Goal: Check status: Check status

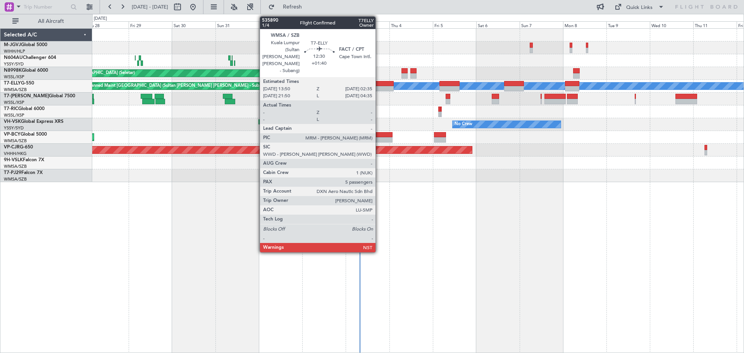
click at [379, 85] on div at bounding box center [382, 83] width 23 height 5
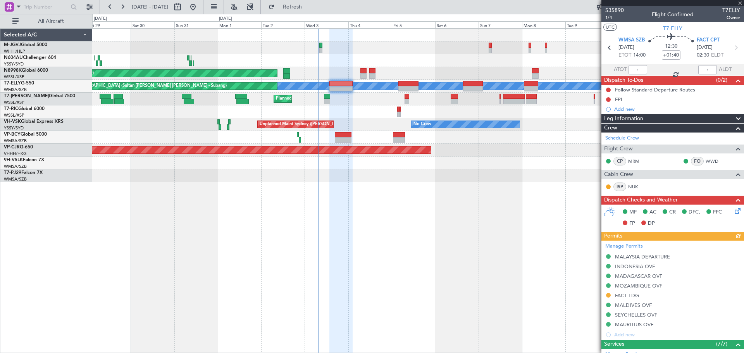
click at [373, 112] on div at bounding box center [417, 111] width 651 height 13
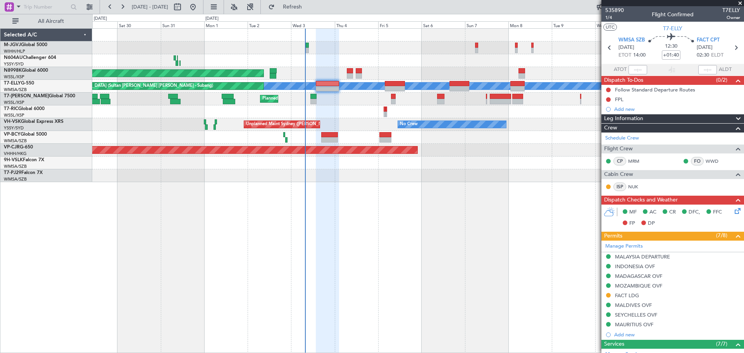
click at [350, 103] on div "Planned Maint Dubai (Al Maktoum Intl)" at bounding box center [417, 99] width 651 height 13
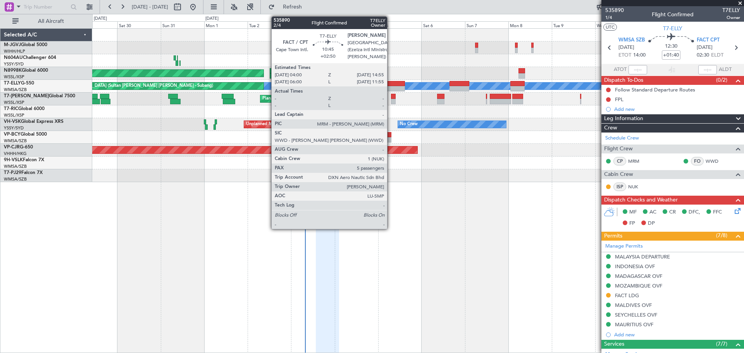
click at [391, 83] on div at bounding box center [395, 83] width 20 height 5
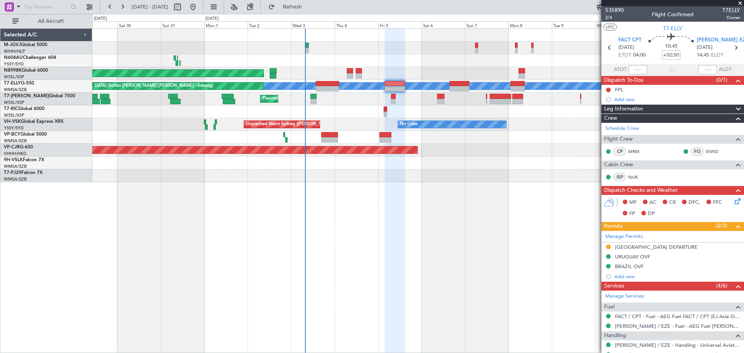
click at [527, 234] on div "Planned Maint [GEOGRAPHIC_DATA] (Halim Intl) Planned Maint [GEOGRAPHIC_DATA] (S…" at bounding box center [418, 190] width 652 height 325
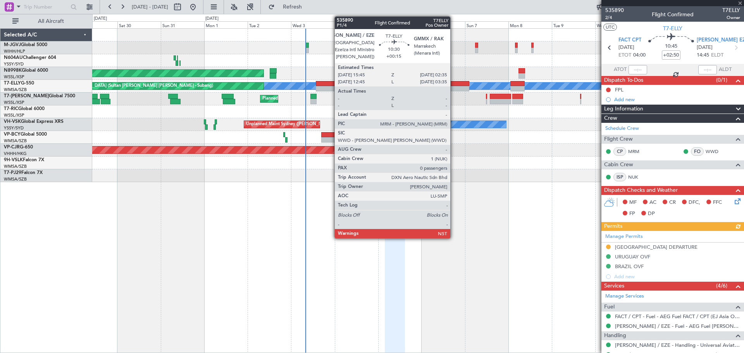
click at [454, 86] on div at bounding box center [460, 83] width 20 height 5
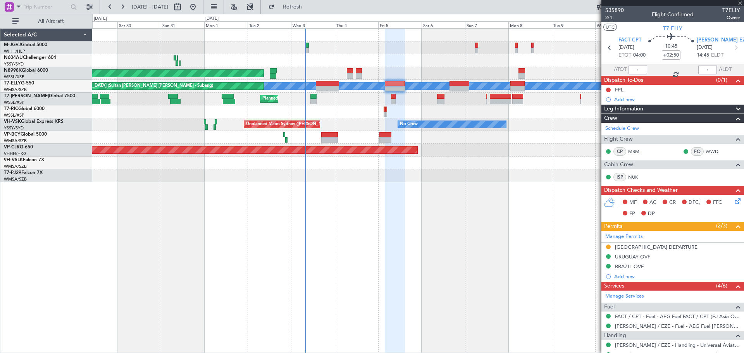
type input "+00:15"
type input "0"
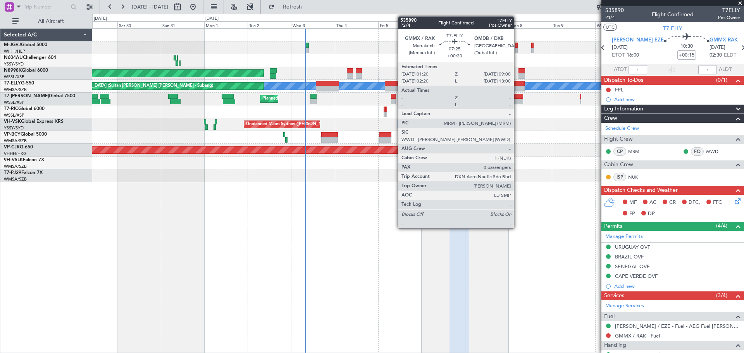
click at [517, 86] on div at bounding box center [517, 88] width 14 height 5
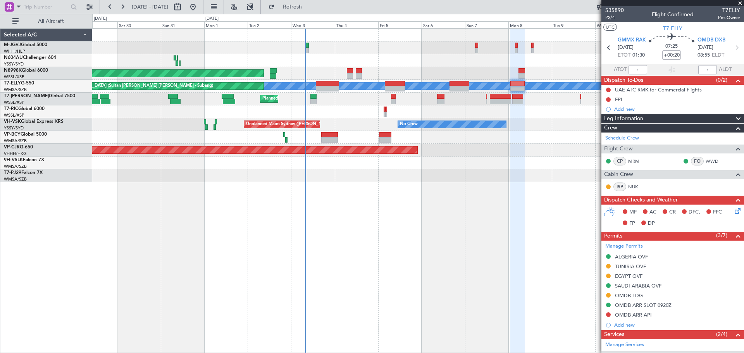
click at [553, 177] on div at bounding box center [417, 175] width 651 height 13
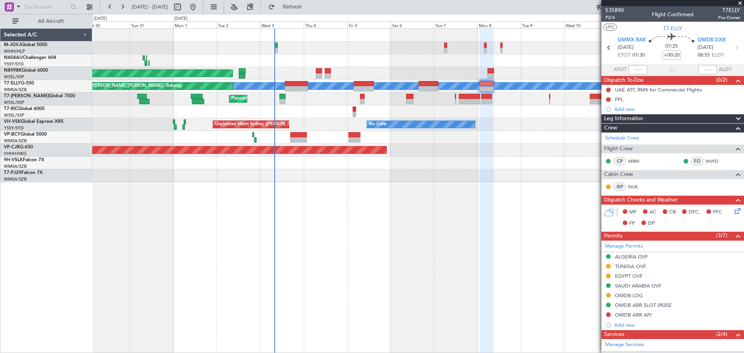
click at [274, 224] on div "Planned Maint [GEOGRAPHIC_DATA] (Halim Intl) Planned Maint [GEOGRAPHIC_DATA] (S…" at bounding box center [418, 190] width 652 height 325
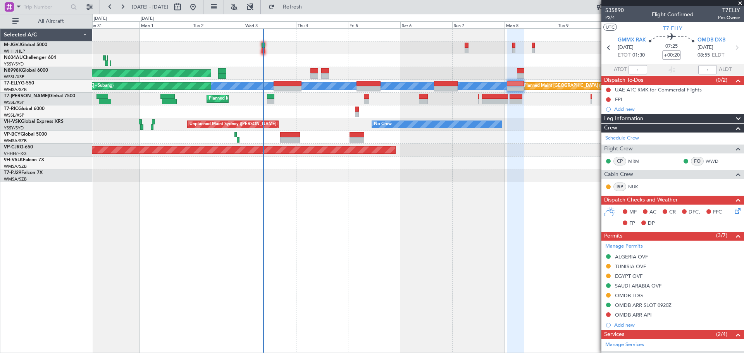
click at [331, 242] on div "Planned Maint [GEOGRAPHIC_DATA] (Seletar) [PERSON_NAME] Planned Maint [GEOGRAPH…" at bounding box center [418, 190] width 652 height 325
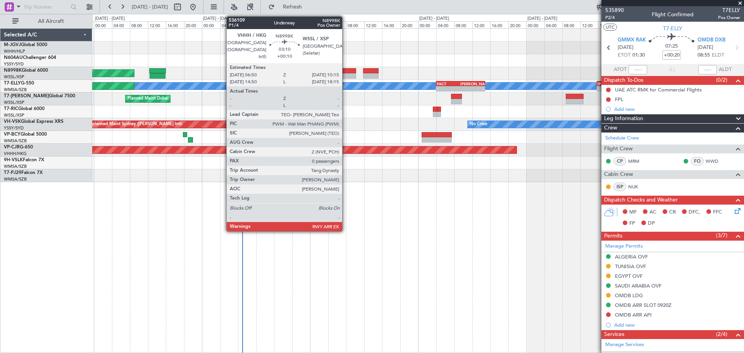
click at [346, 73] on div at bounding box center [349, 70] width 16 height 5
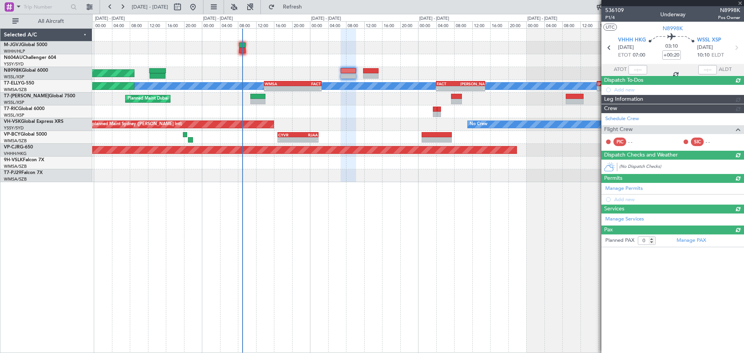
type input "+00:10"
